Goal: Task Accomplishment & Management: Complete application form

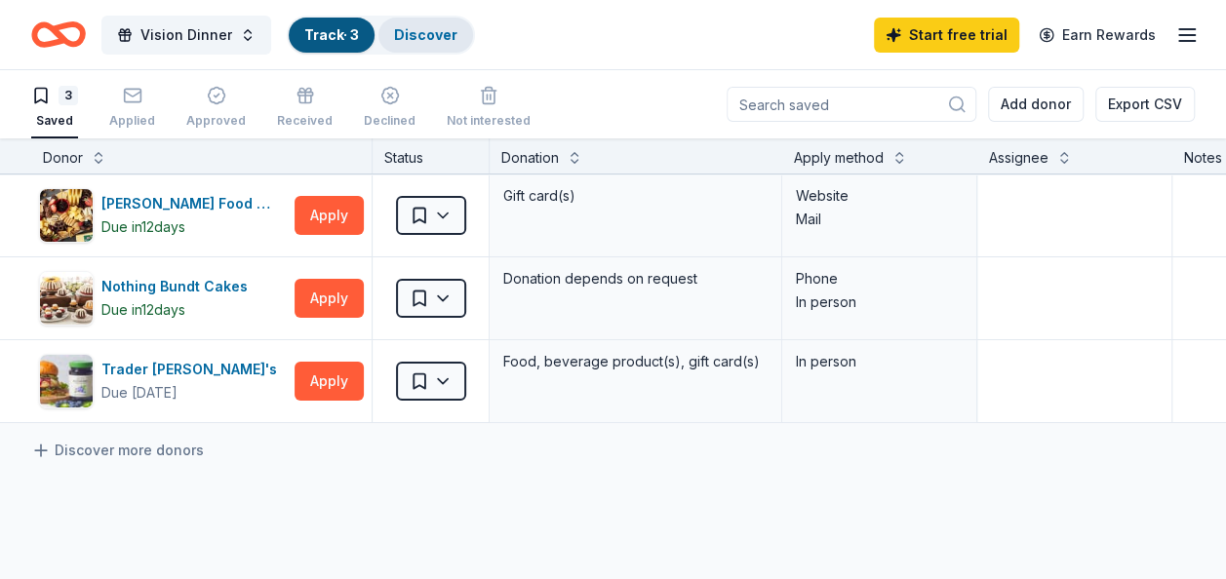
click at [425, 37] on link "Discover" at bounding box center [425, 34] width 63 height 17
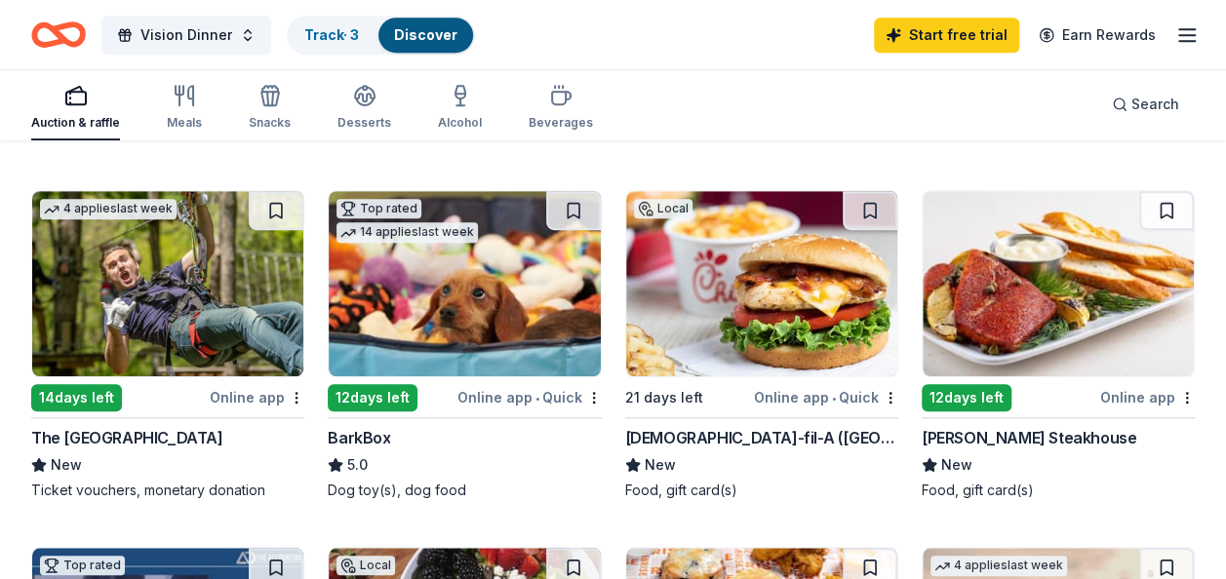
scroll to position [585, 0]
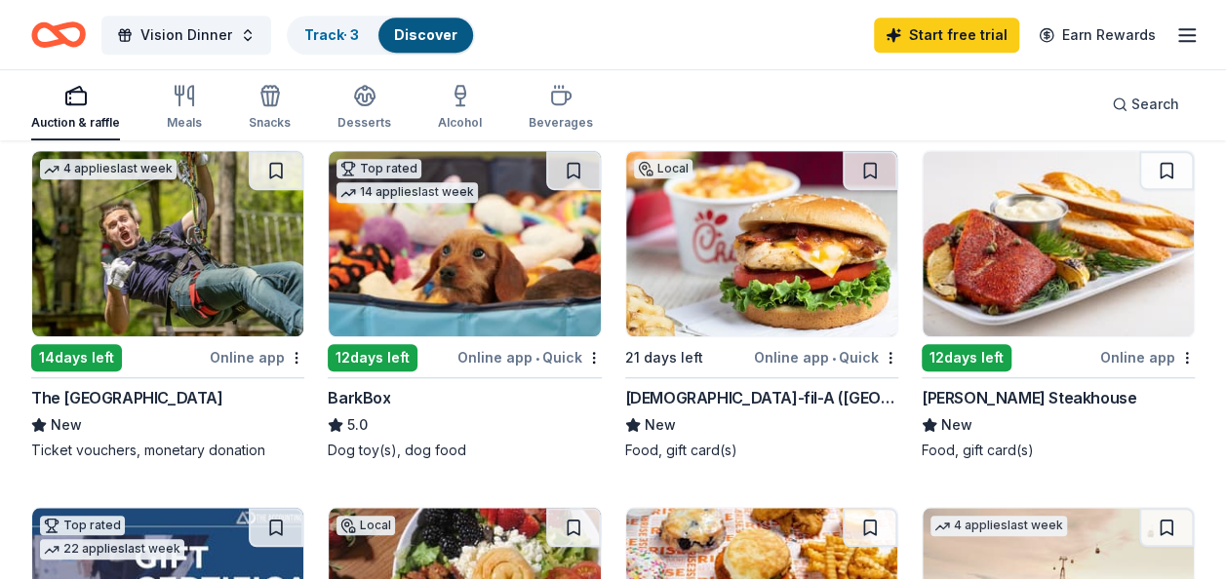
click at [560, 353] on div "Online app • Quick" at bounding box center [530, 357] width 144 height 24
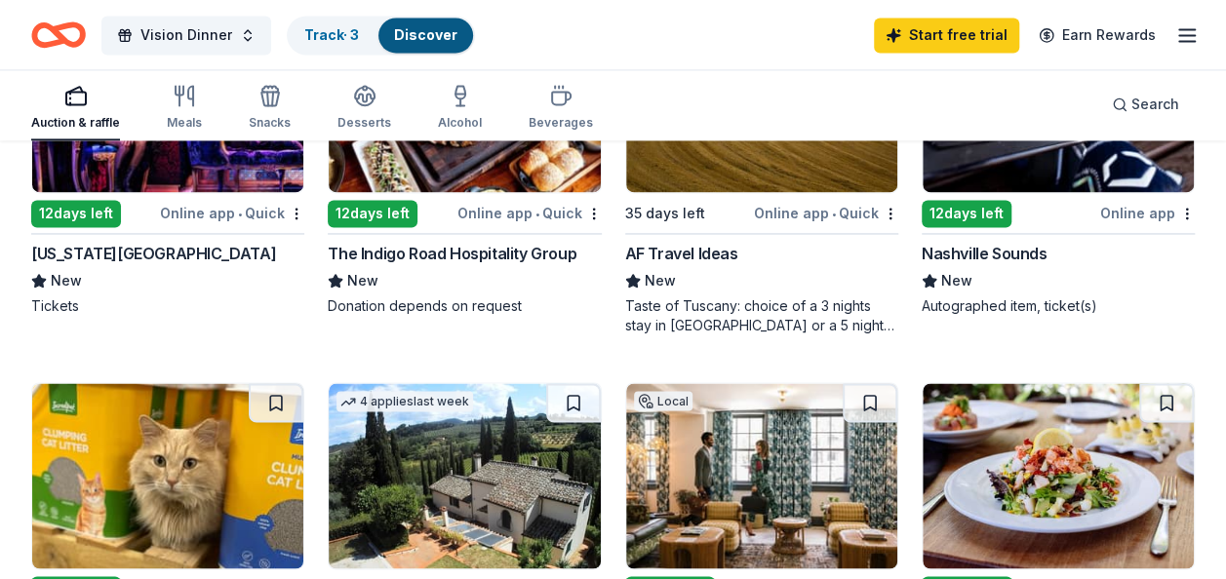
scroll to position [1366, 0]
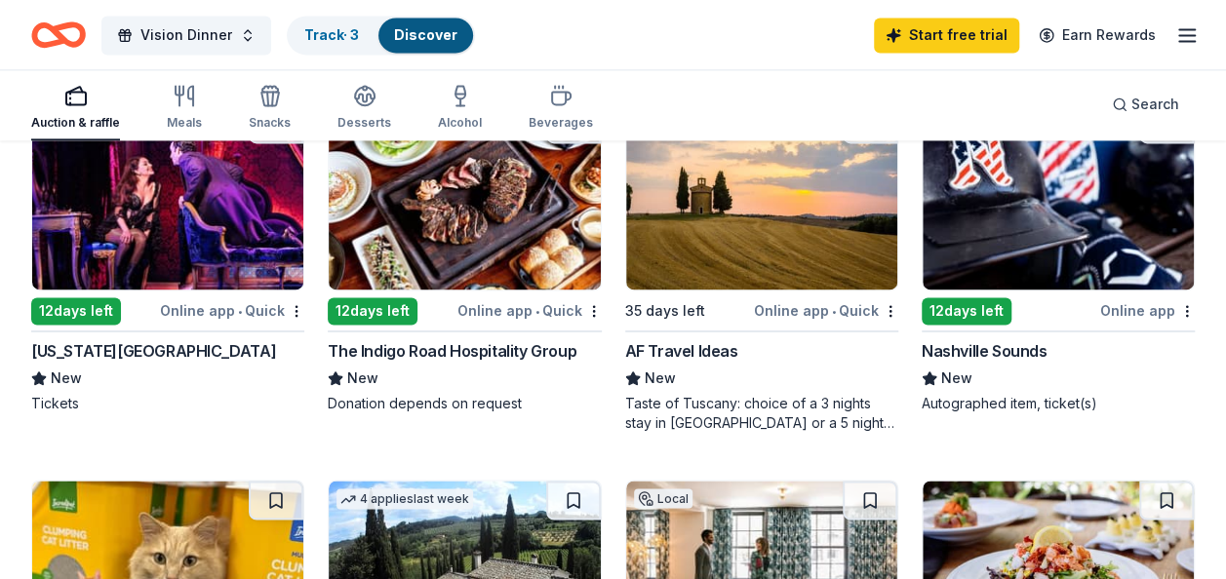
click at [1139, 308] on div "Online app" at bounding box center [1147, 311] width 95 height 24
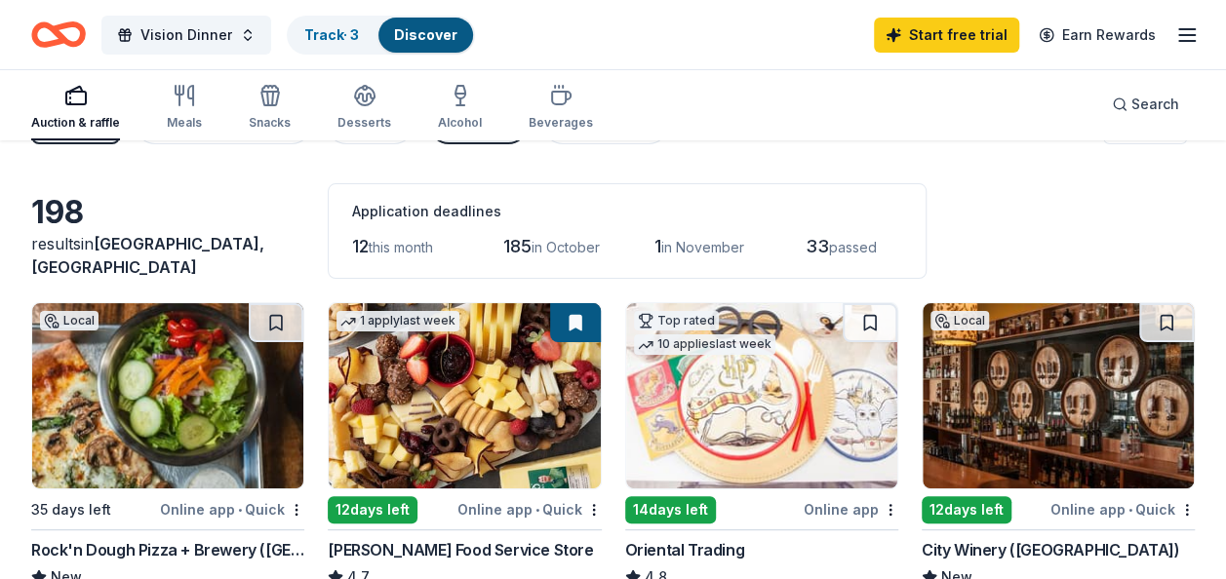
scroll to position [0, 0]
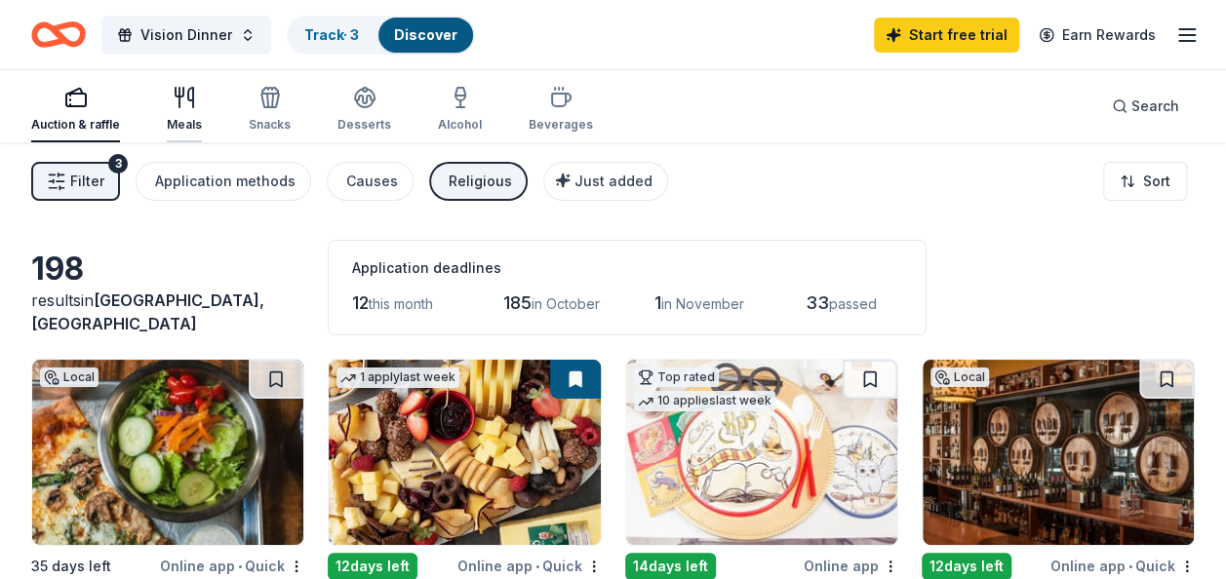
click at [181, 95] on icon "button" at bounding box center [180, 92] width 8 height 9
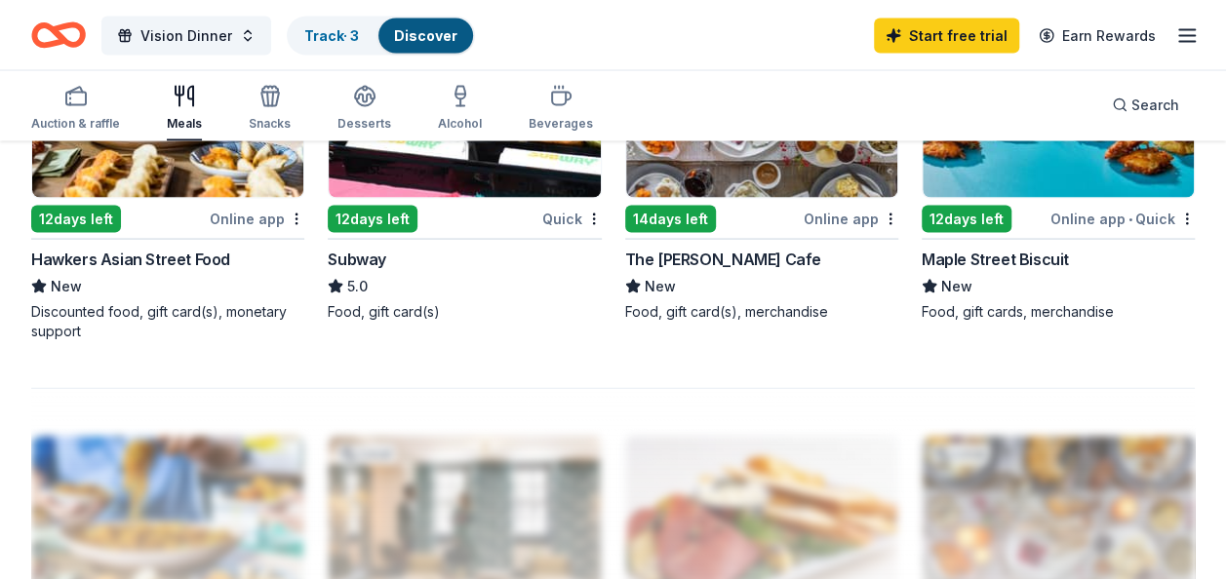
scroll to position [1854, 0]
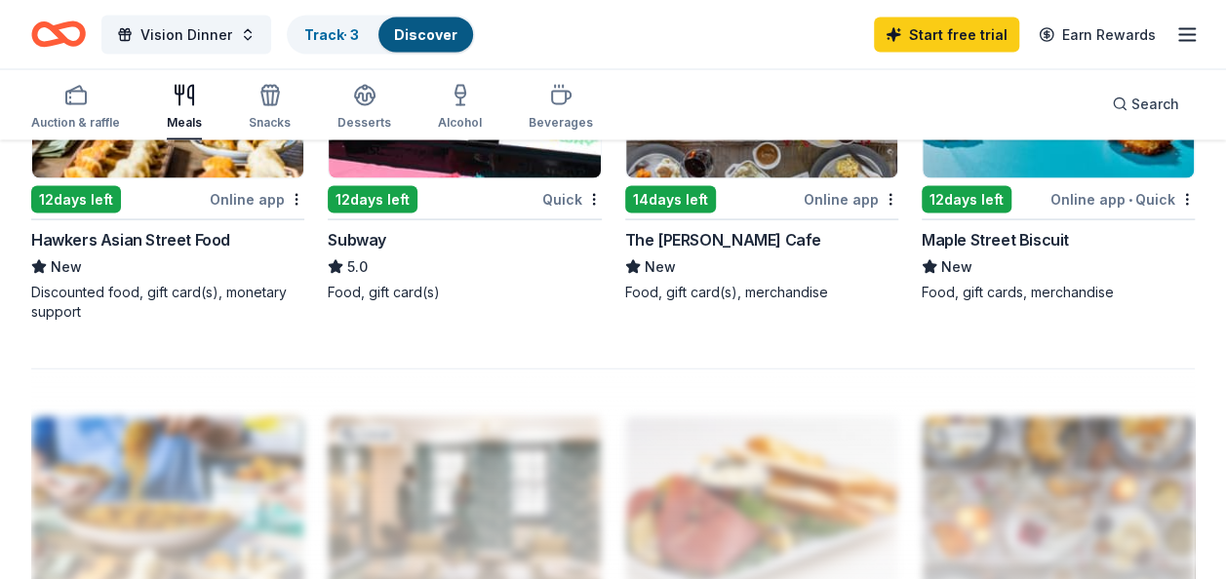
click at [857, 195] on div "Online app" at bounding box center [851, 199] width 95 height 24
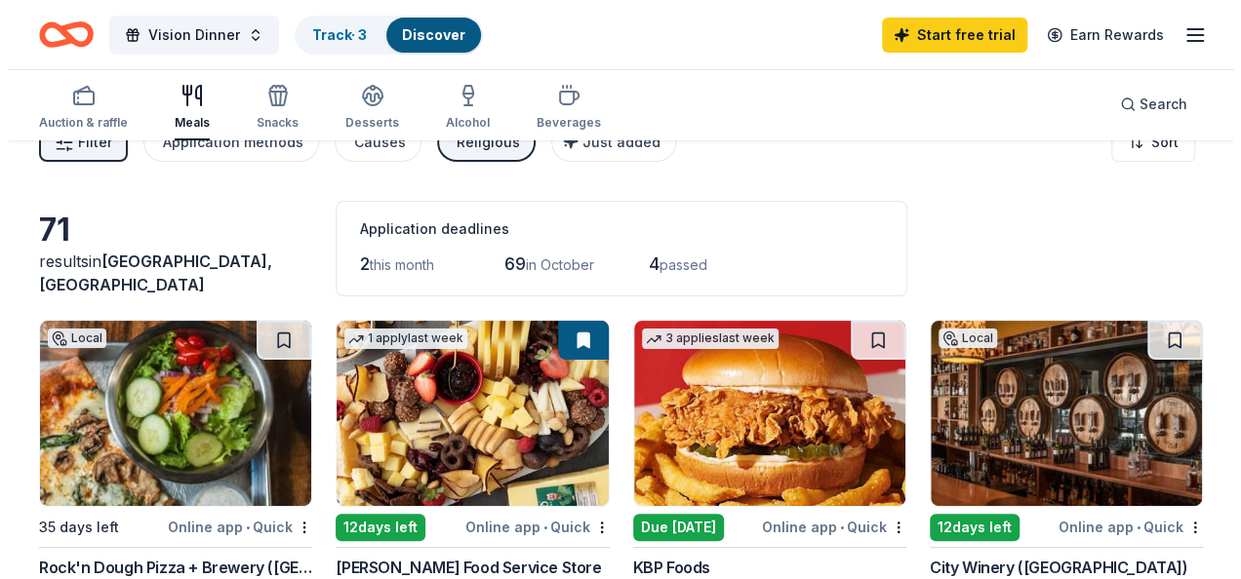
scroll to position [0, 0]
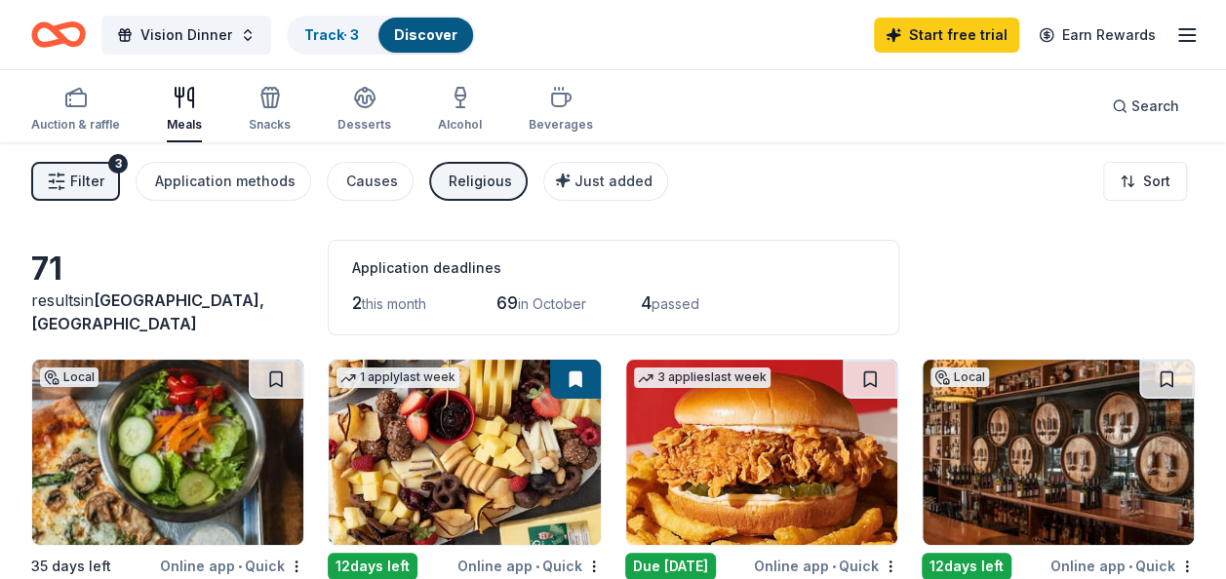
click at [89, 183] on span "Filter" at bounding box center [87, 181] width 34 height 23
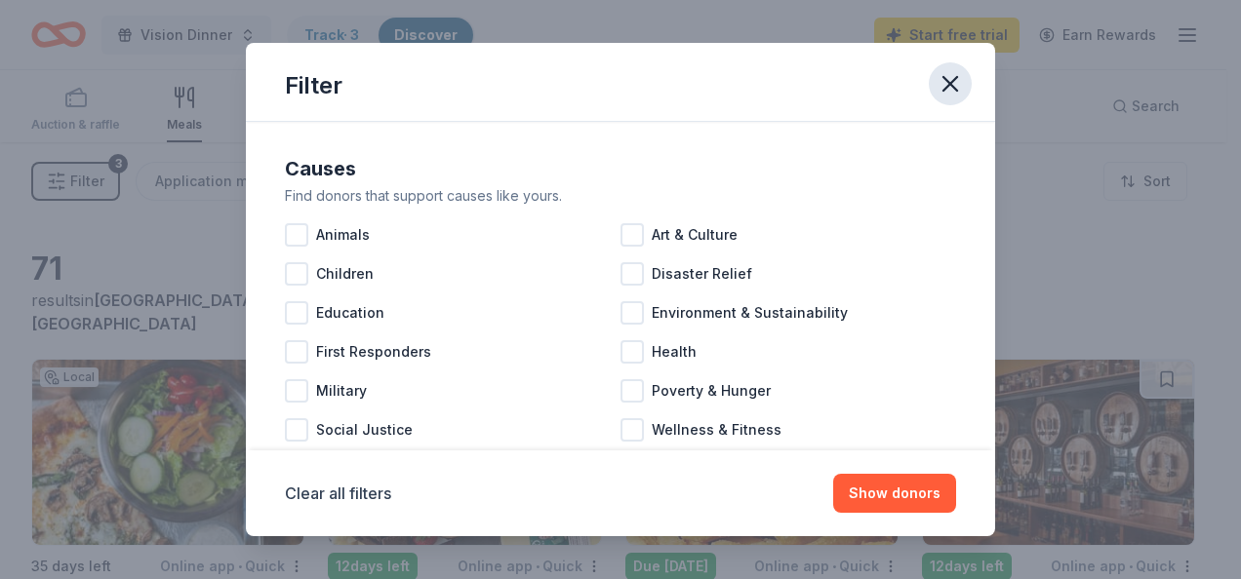
click at [946, 80] on icon "button" at bounding box center [950, 84] width 14 height 14
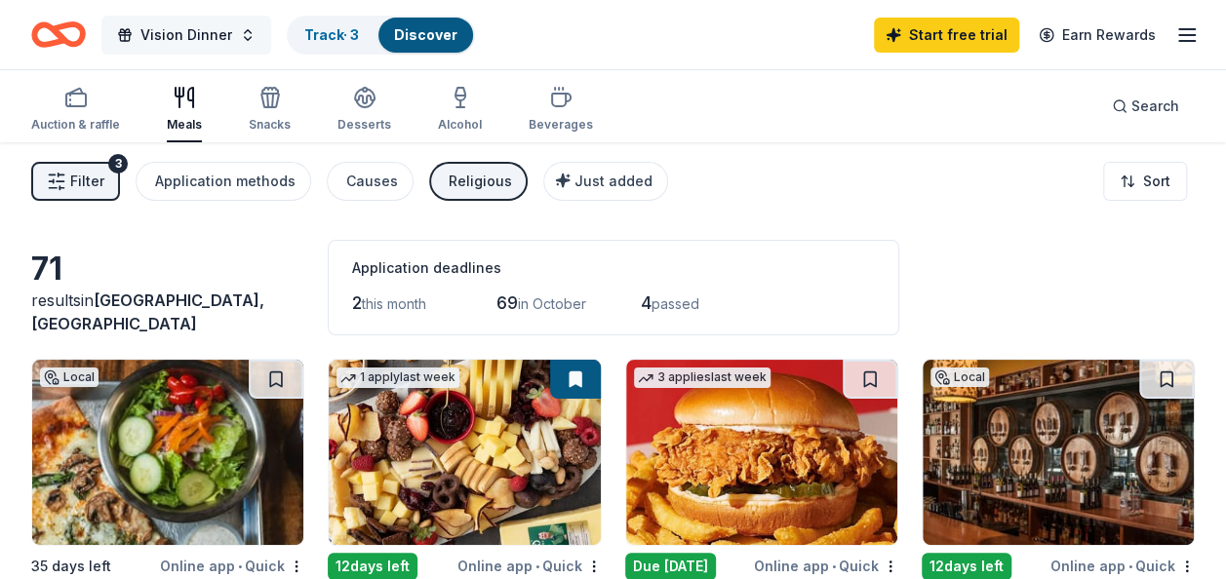
click at [180, 31] on span "Vision Dinner" at bounding box center [186, 34] width 92 height 23
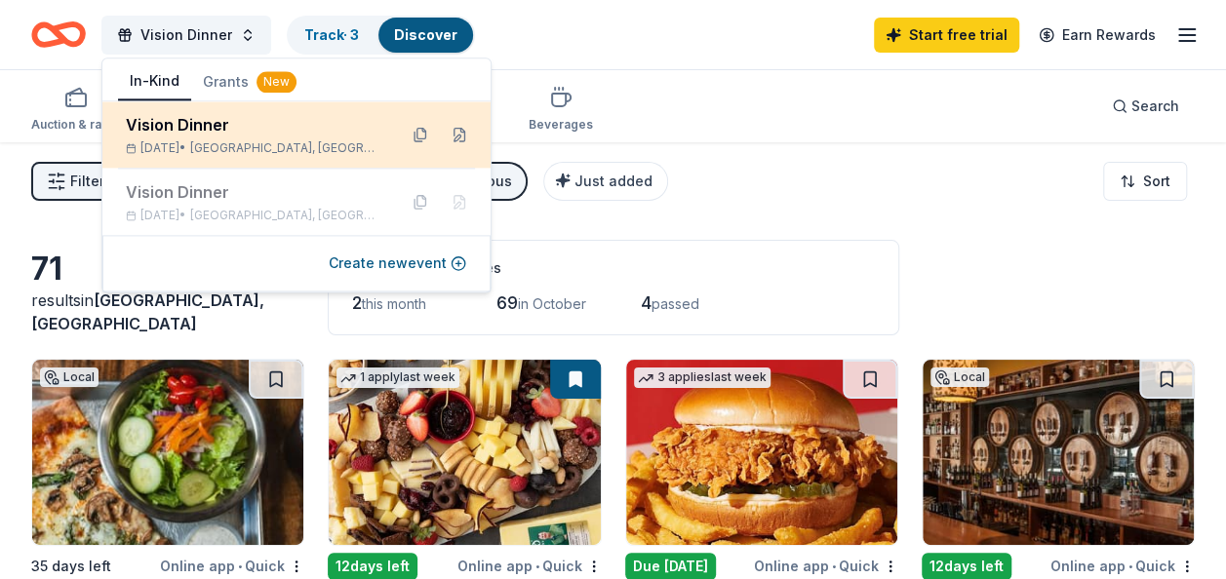
click at [371, 139] on div "Vision Dinner Nov 03, 2025 • Nashville, TN" at bounding box center [254, 134] width 256 height 43
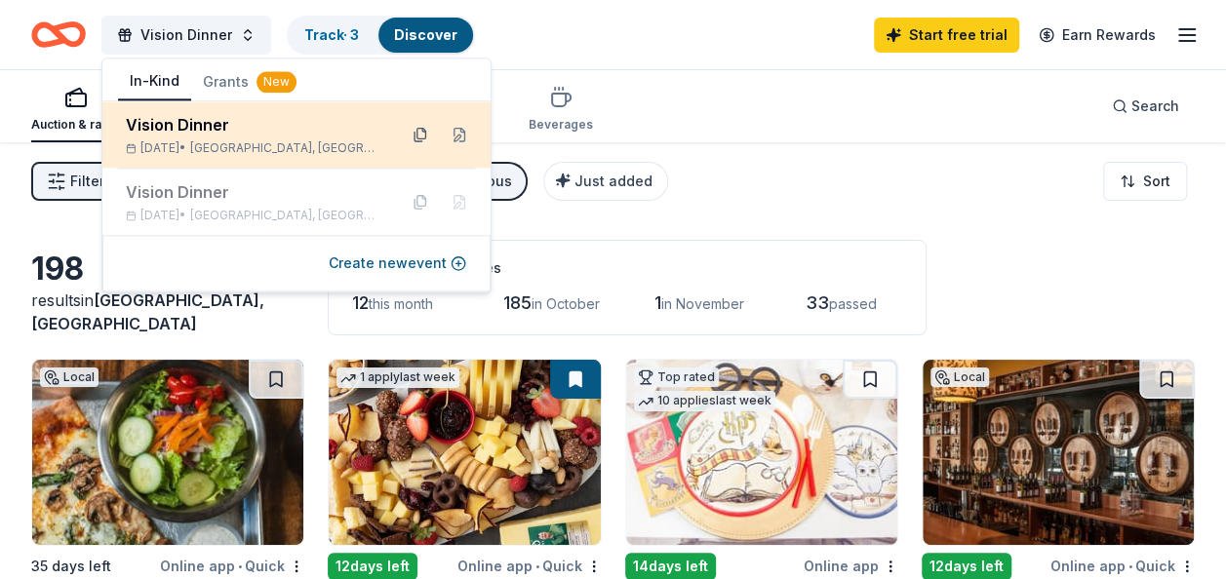
click at [419, 129] on button at bounding box center [420, 134] width 31 height 31
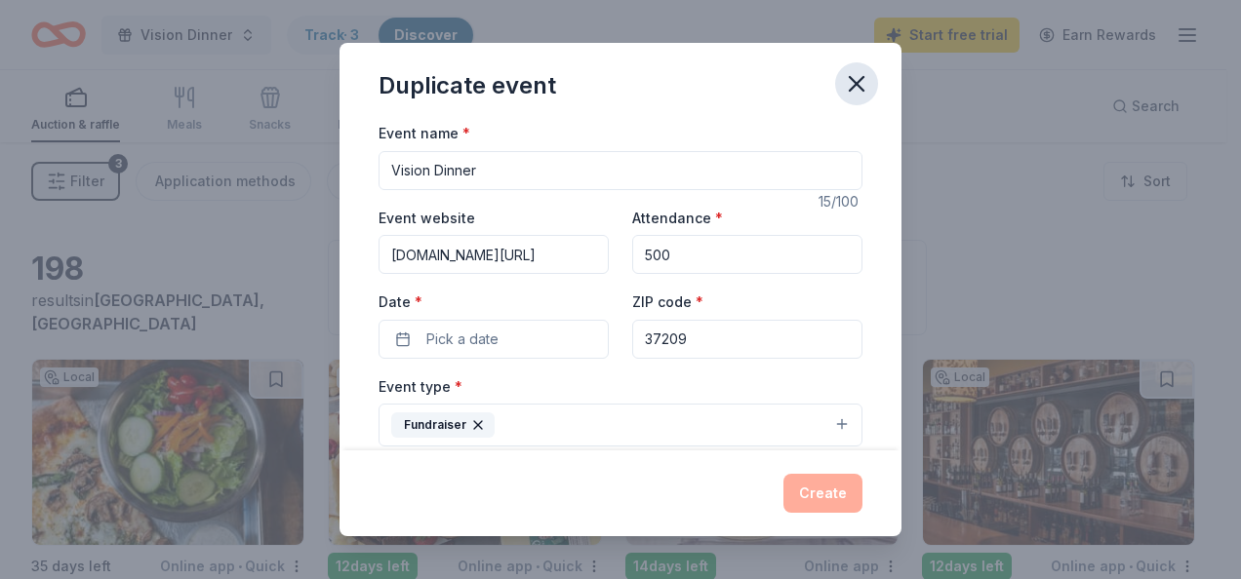
click at [850, 80] on icon "button" at bounding box center [856, 83] width 27 height 27
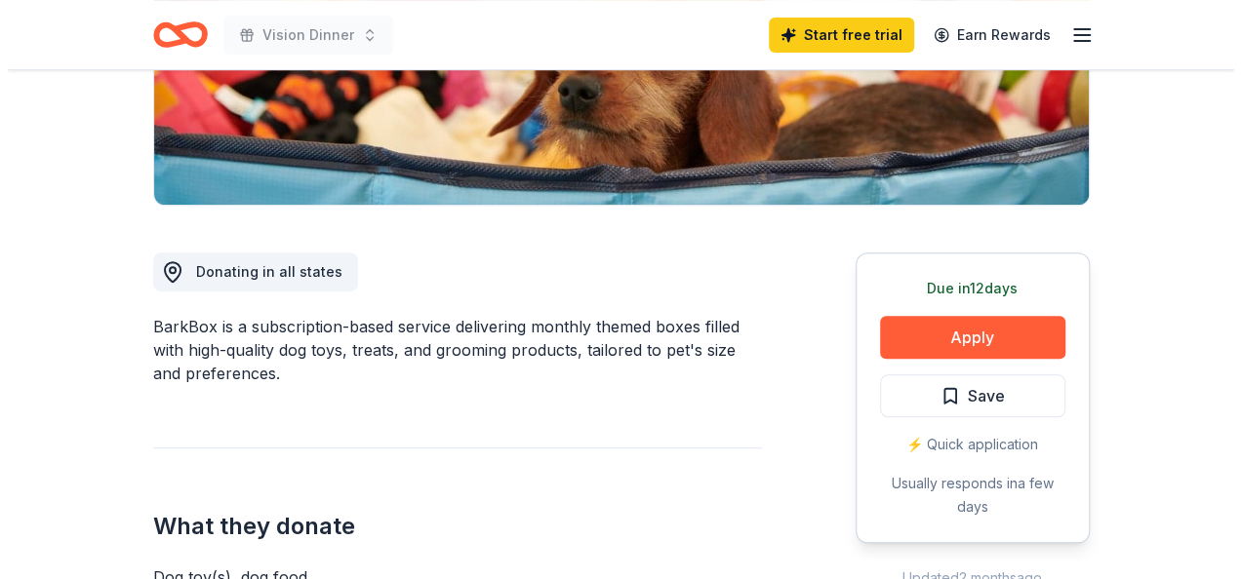
scroll to position [390, 0]
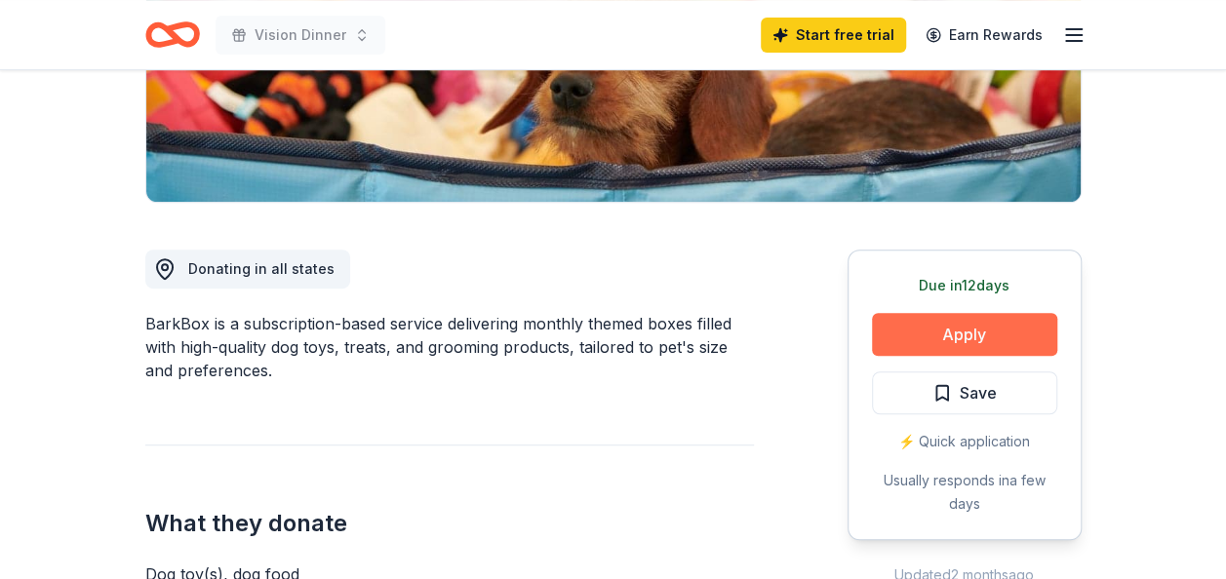
click at [1010, 327] on button "Apply" at bounding box center [964, 334] width 185 height 43
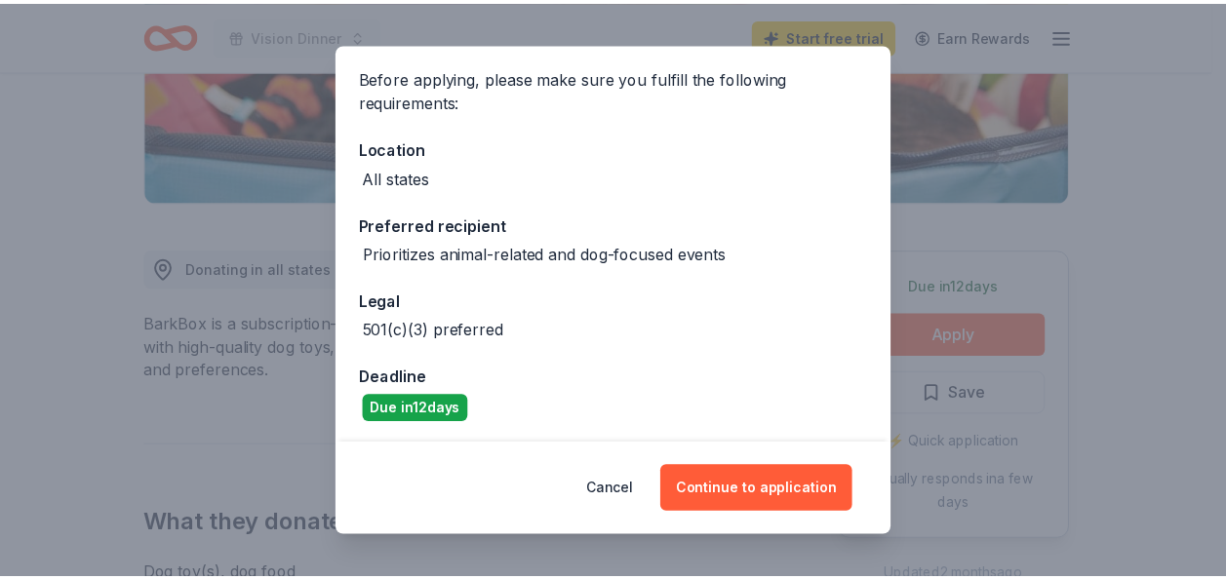
scroll to position [144, 0]
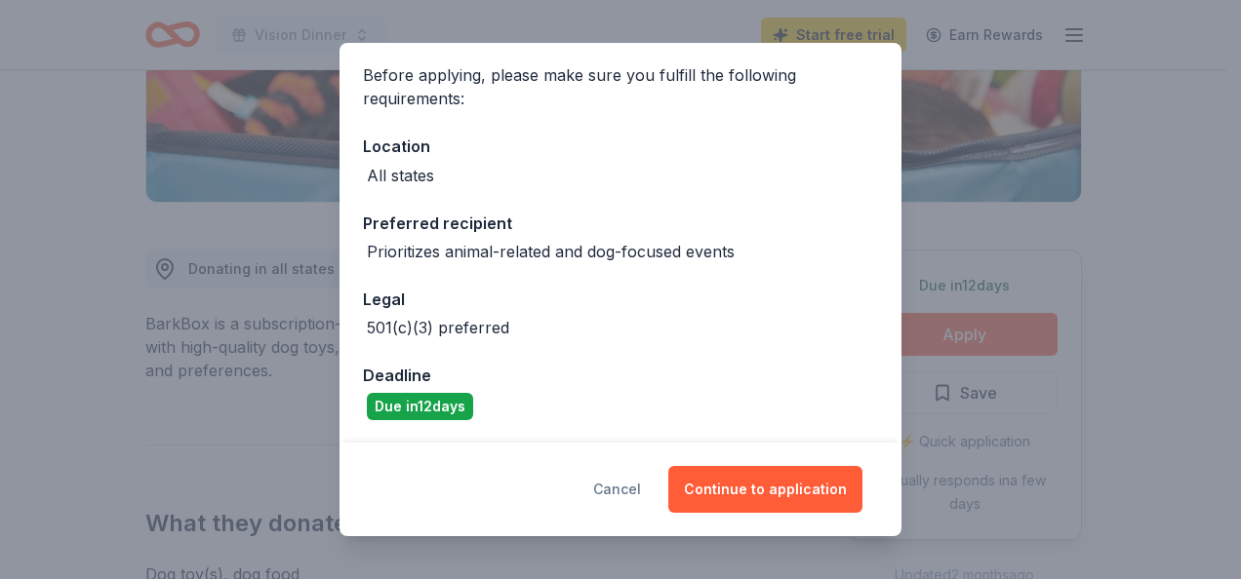
click at [622, 485] on button "Cancel" at bounding box center [617, 489] width 48 height 47
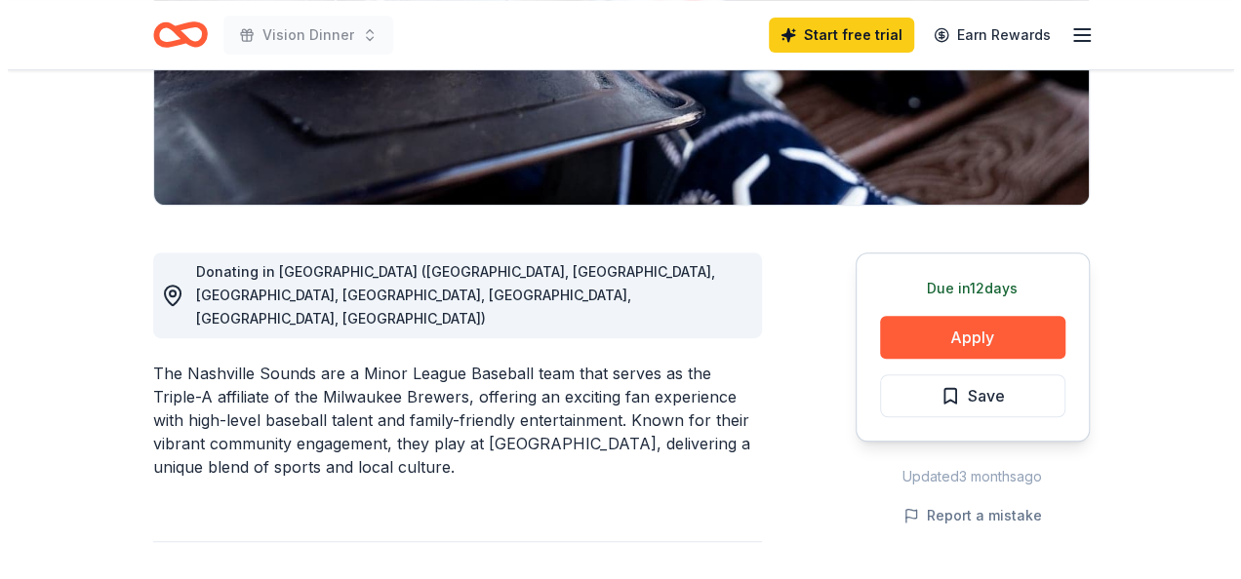
scroll to position [390, 0]
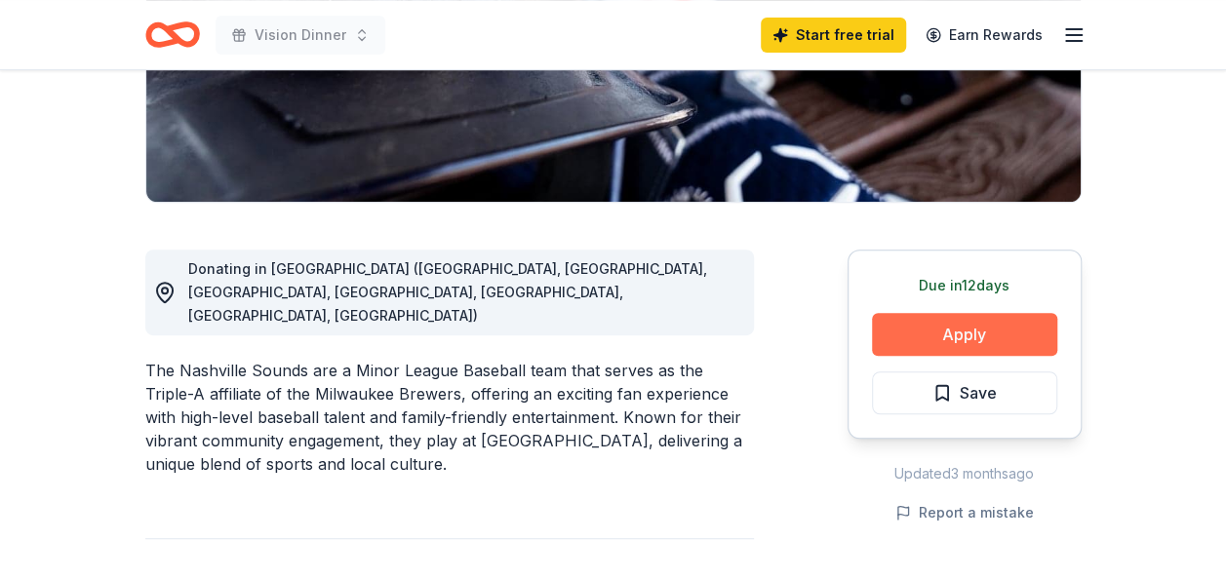
click at [981, 332] on button "Apply" at bounding box center [964, 334] width 185 height 43
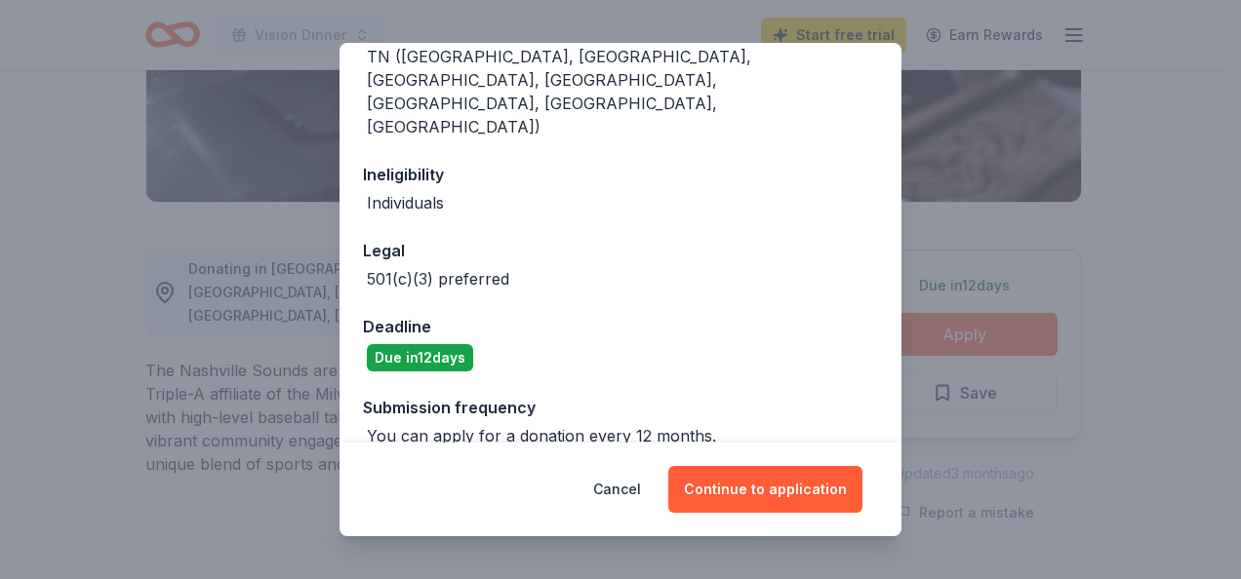
scroll to position [267, 0]
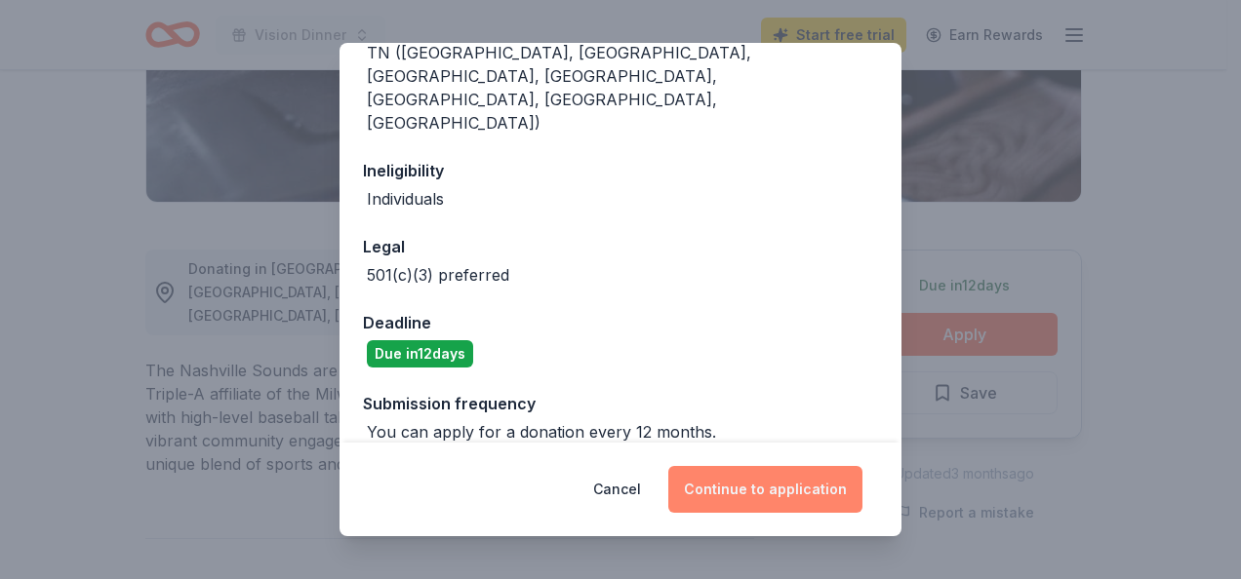
click at [773, 494] on button "Continue to application" at bounding box center [765, 489] width 194 height 47
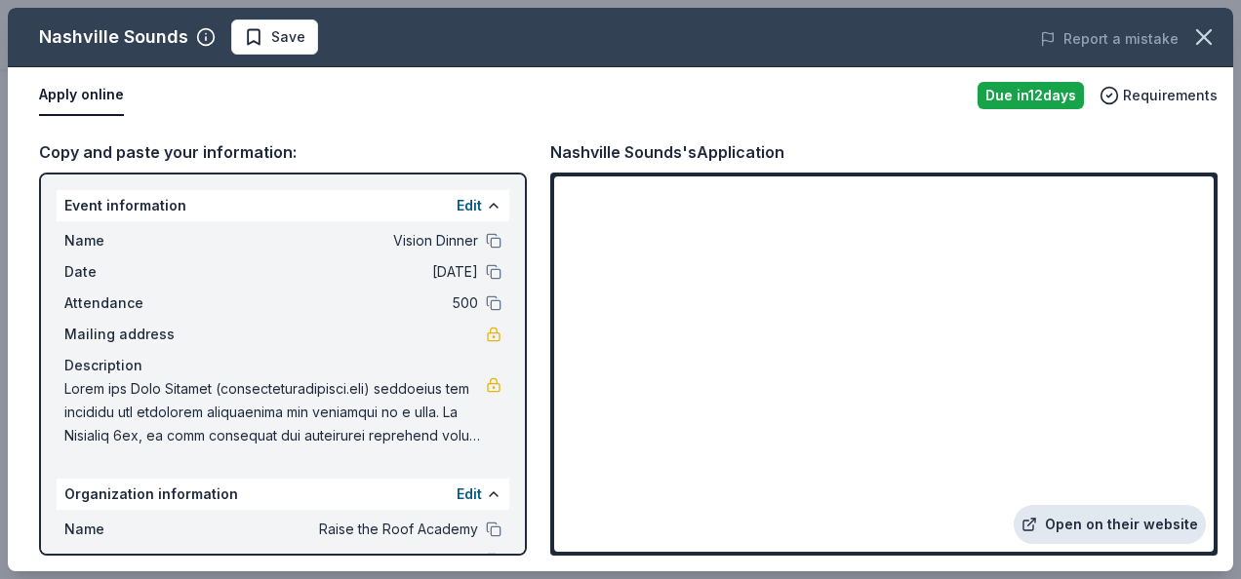
click at [1108, 523] on link "Open on their website" at bounding box center [1110, 524] width 192 height 39
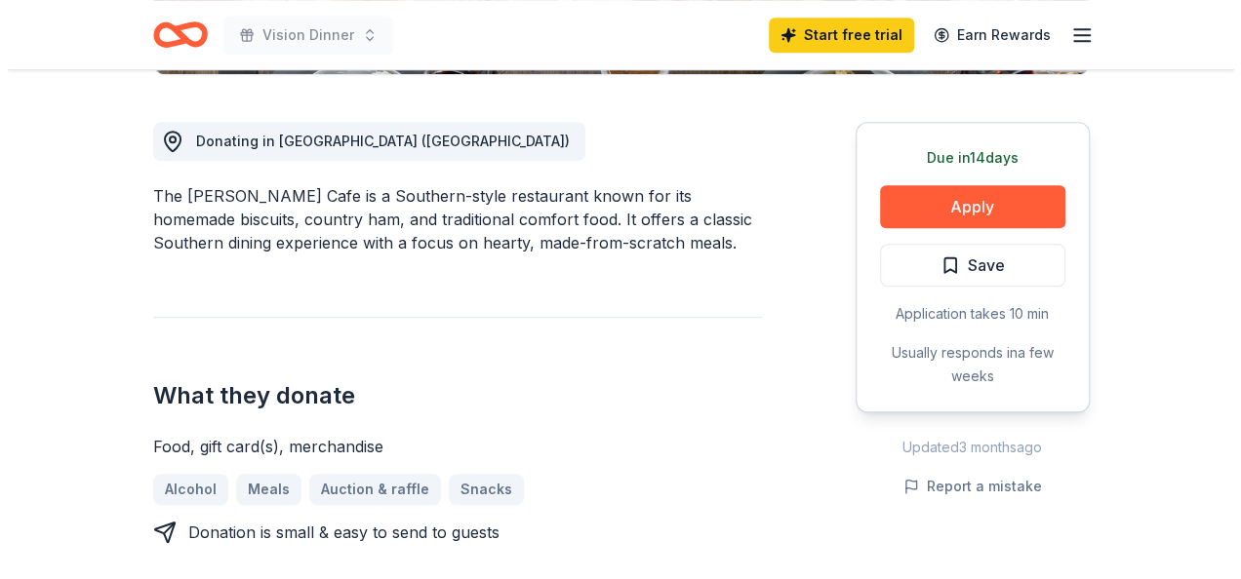
scroll to position [488, 0]
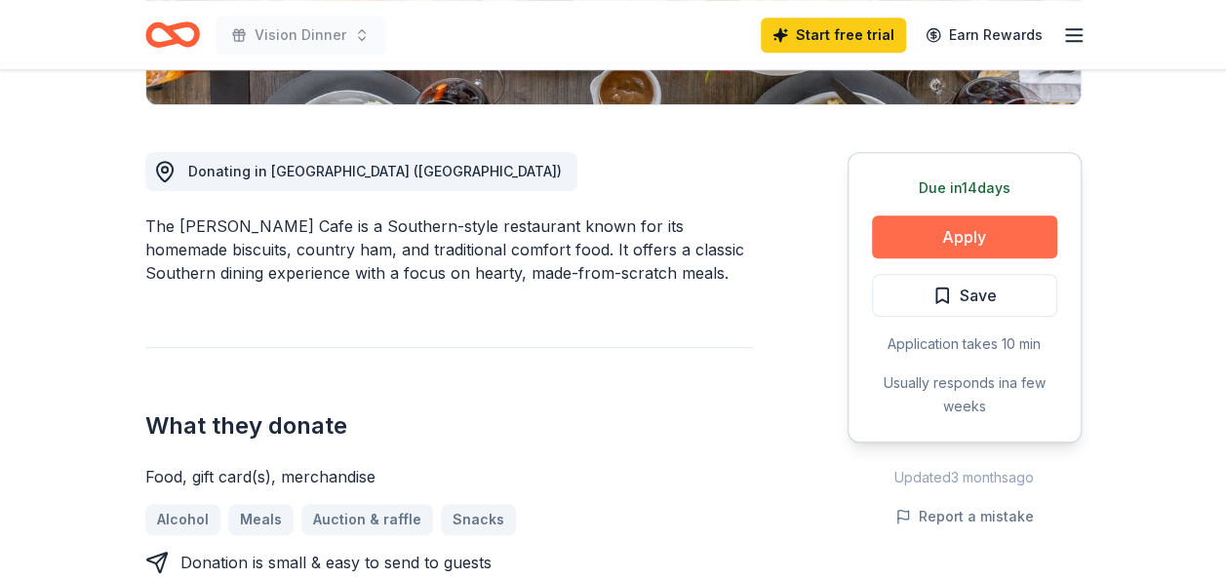
click at [988, 228] on button "Apply" at bounding box center [964, 237] width 185 height 43
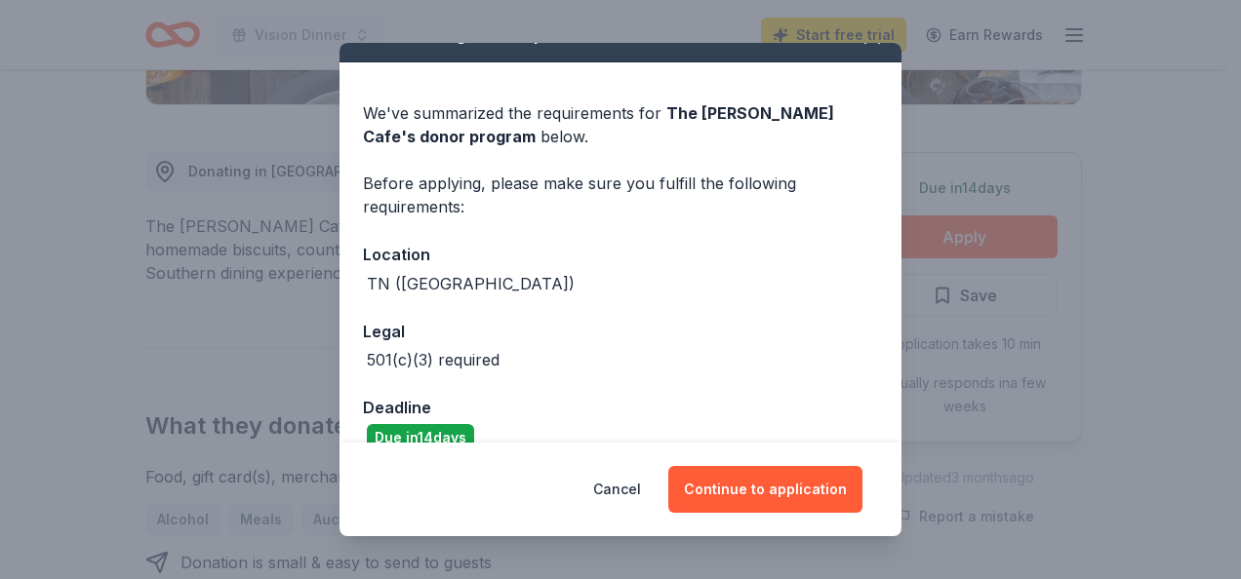
scroll to position [68, 0]
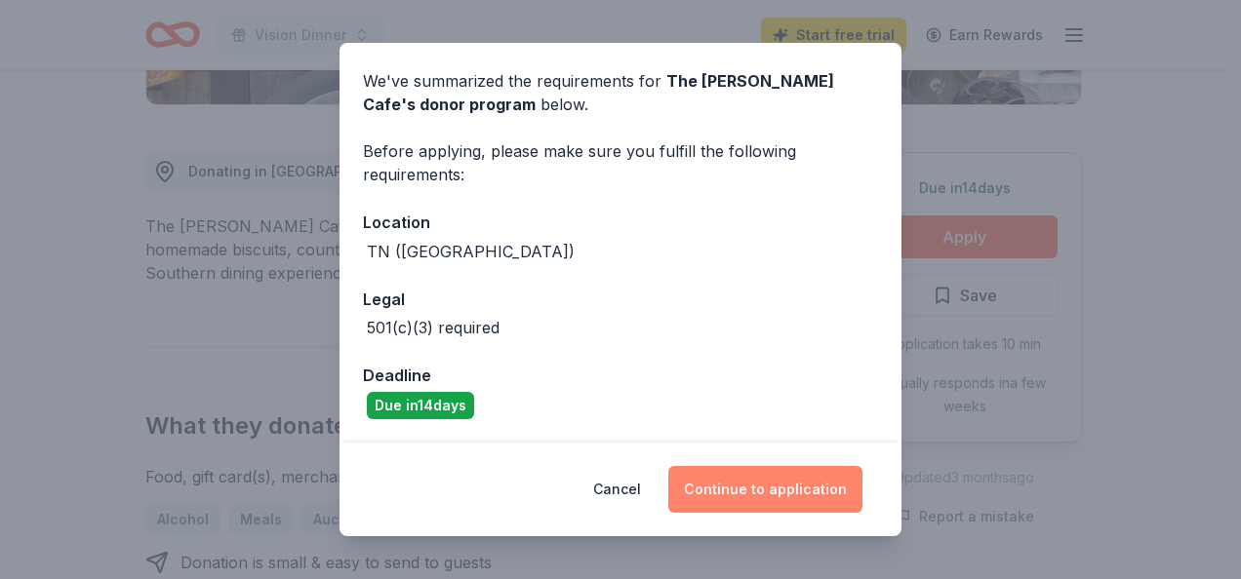
click at [779, 487] on button "Continue to application" at bounding box center [765, 489] width 194 height 47
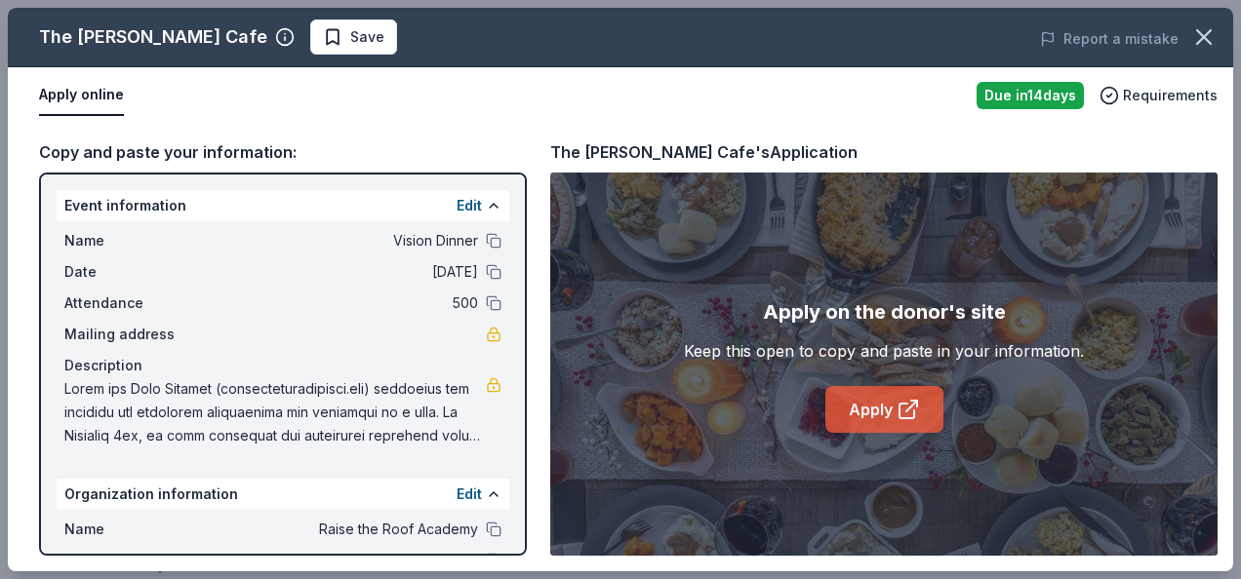
click at [876, 410] on link "Apply" at bounding box center [884, 409] width 118 height 47
